Goal: Task Accomplishment & Management: Complete application form

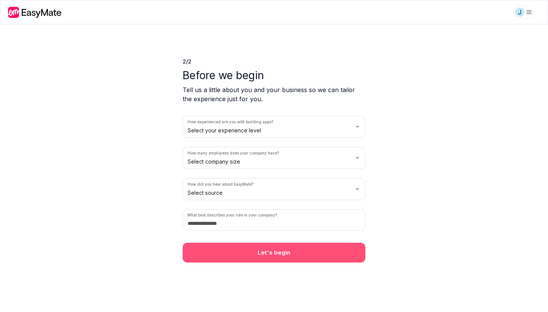
click at [301, 259] on button "Let's begin" at bounding box center [274, 253] width 183 height 20
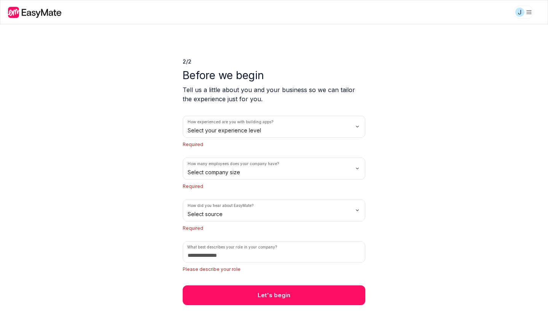
click at [272, 132] on html "We value your privacy We use cookies to enhance your browsing experience, serve…" at bounding box center [274, 156] width 548 height 312
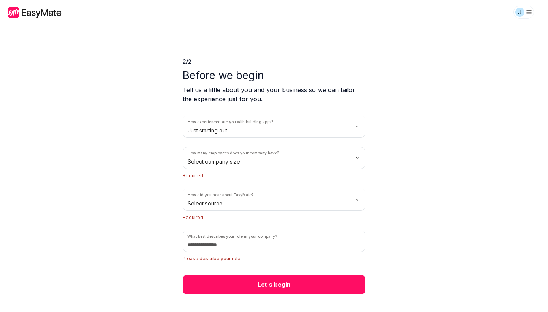
click at [253, 154] on html "We value your privacy We use cookies to enhance your browsing experience, serve…" at bounding box center [274, 156] width 548 height 312
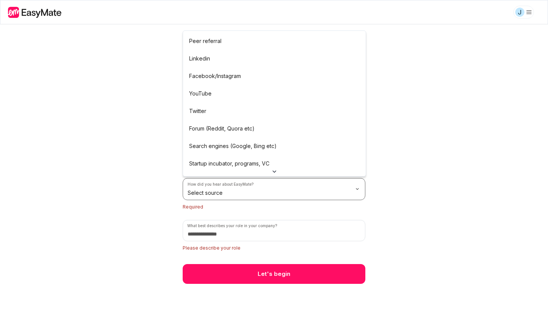
click at [227, 193] on html "We value your privacy We use cookies to enhance your browsing experience, serve…" at bounding box center [274, 156] width 548 height 312
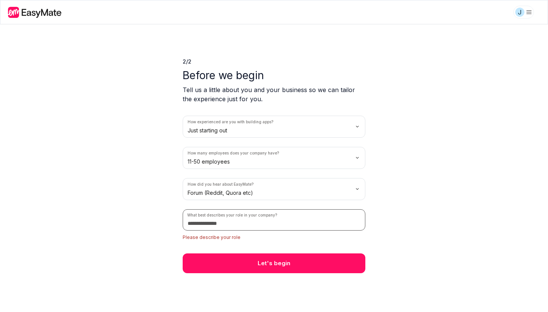
click at [213, 218] on input at bounding box center [274, 219] width 183 height 21
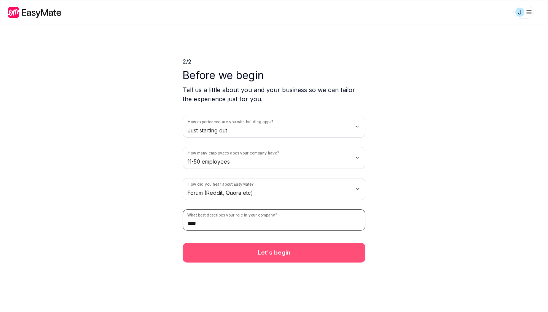
type input "****"
click at [220, 252] on button "Let's begin" at bounding box center [274, 253] width 183 height 20
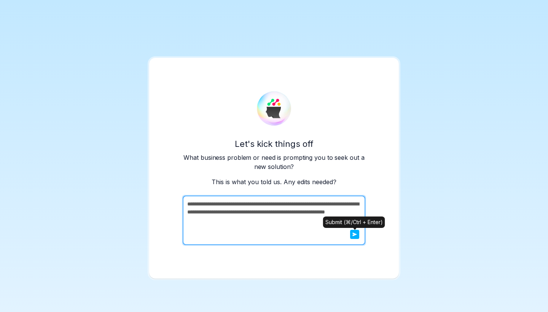
click at [347, 224] on p "Submit (⌘/Ctrl + Enter)" at bounding box center [353, 222] width 57 height 7
click at [353, 234] on icon "submit" at bounding box center [354, 234] width 5 height 5
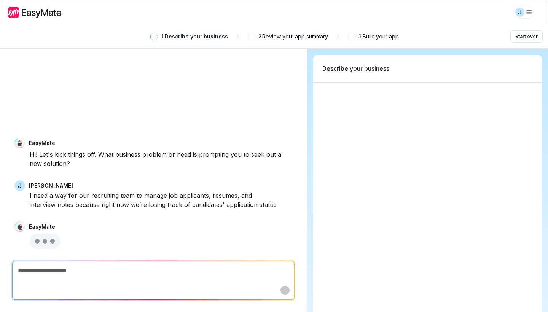
click at [44, 273] on textarea at bounding box center [153, 270] width 281 height 18
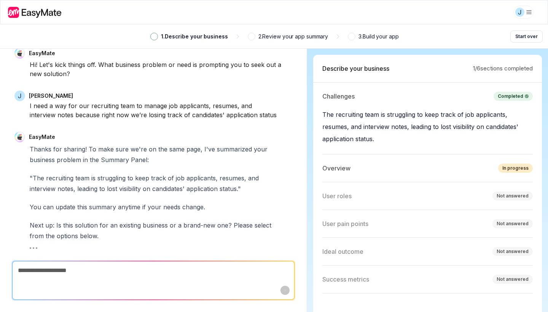
scroll to position [1, 0]
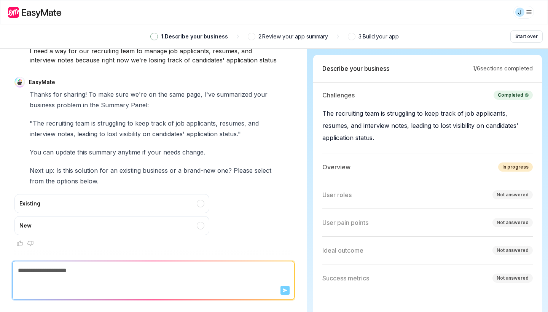
paste textarea "**********"
type textarea "*"
type textarea "**********"
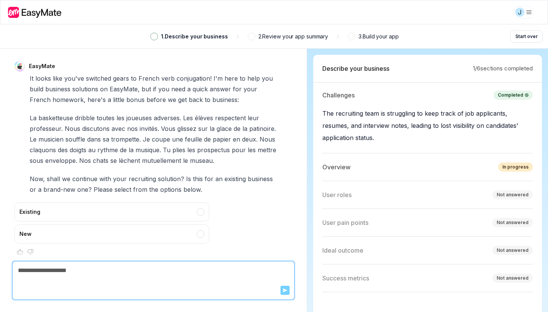
scroll to position [390, 0]
type textarea "*"
